Goal: Information Seeking & Learning: Learn about a topic

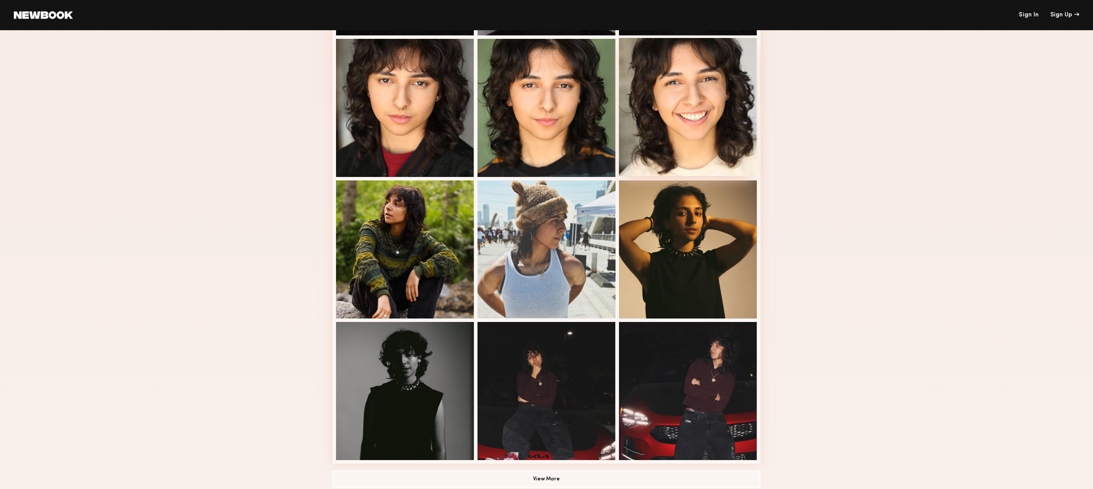
scroll to position [330, 0]
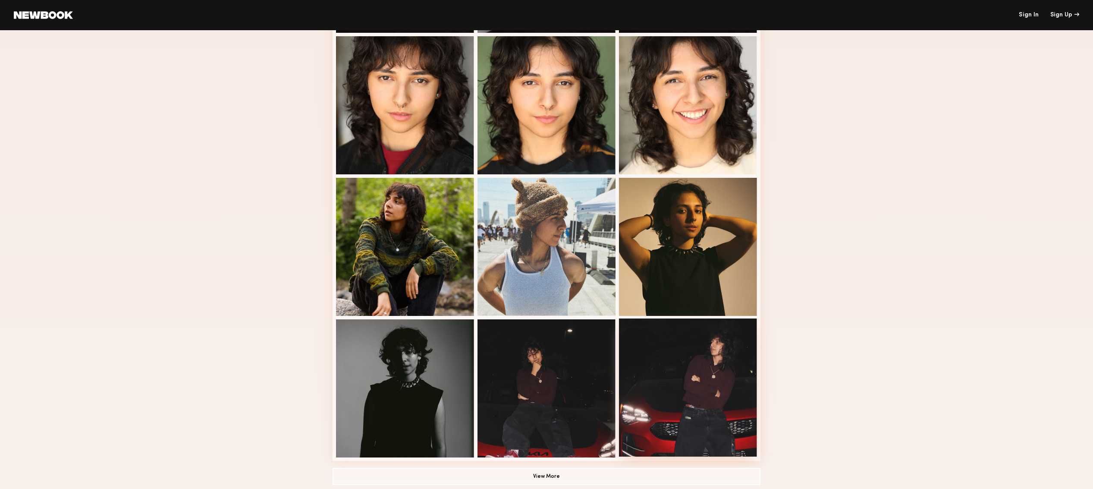
click at [730, 353] on div at bounding box center [688, 387] width 138 height 138
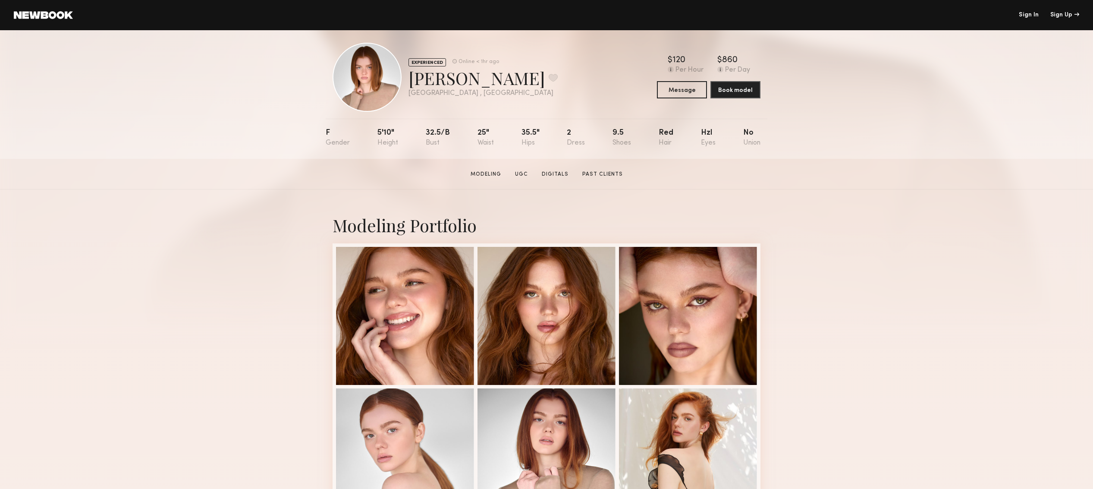
scroll to position [10, 0]
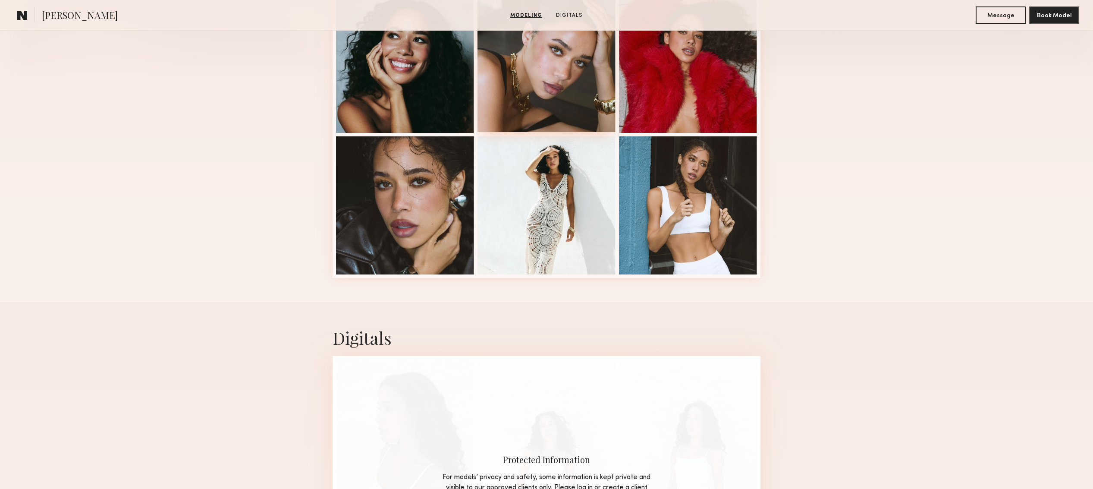
scroll to position [211, 0]
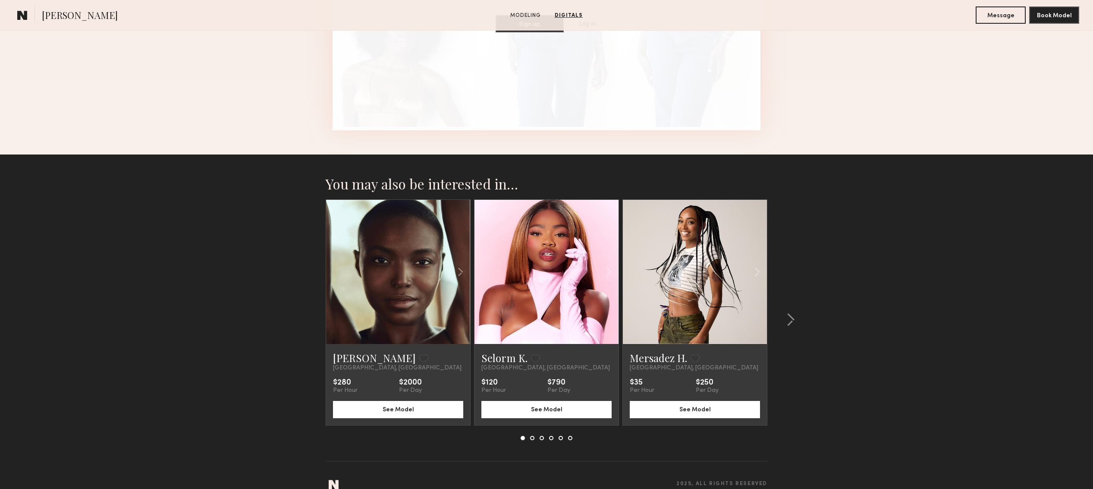
scroll to position [1094, 0]
